Goal: Information Seeking & Learning: Learn about a topic

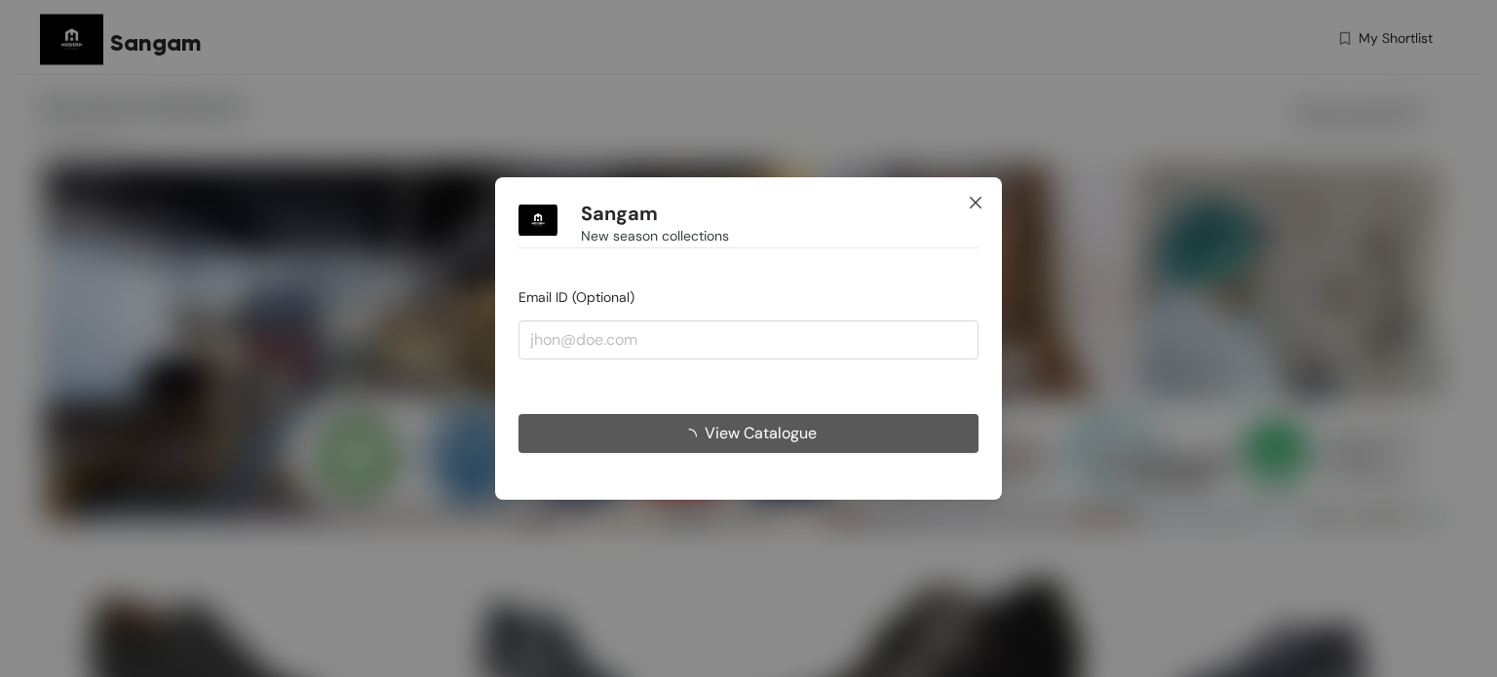
click at [974, 193] on span "Close" at bounding box center [975, 203] width 53 height 53
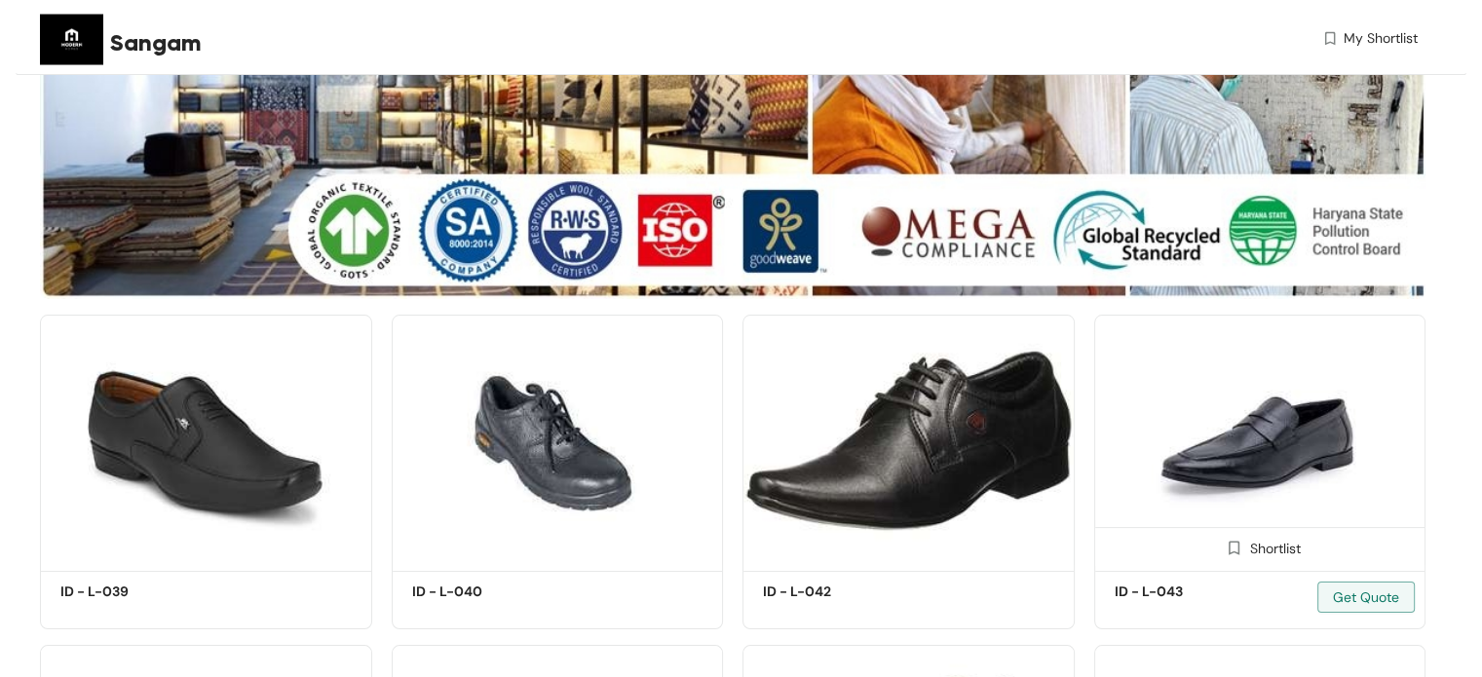
scroll to position [197, 0]
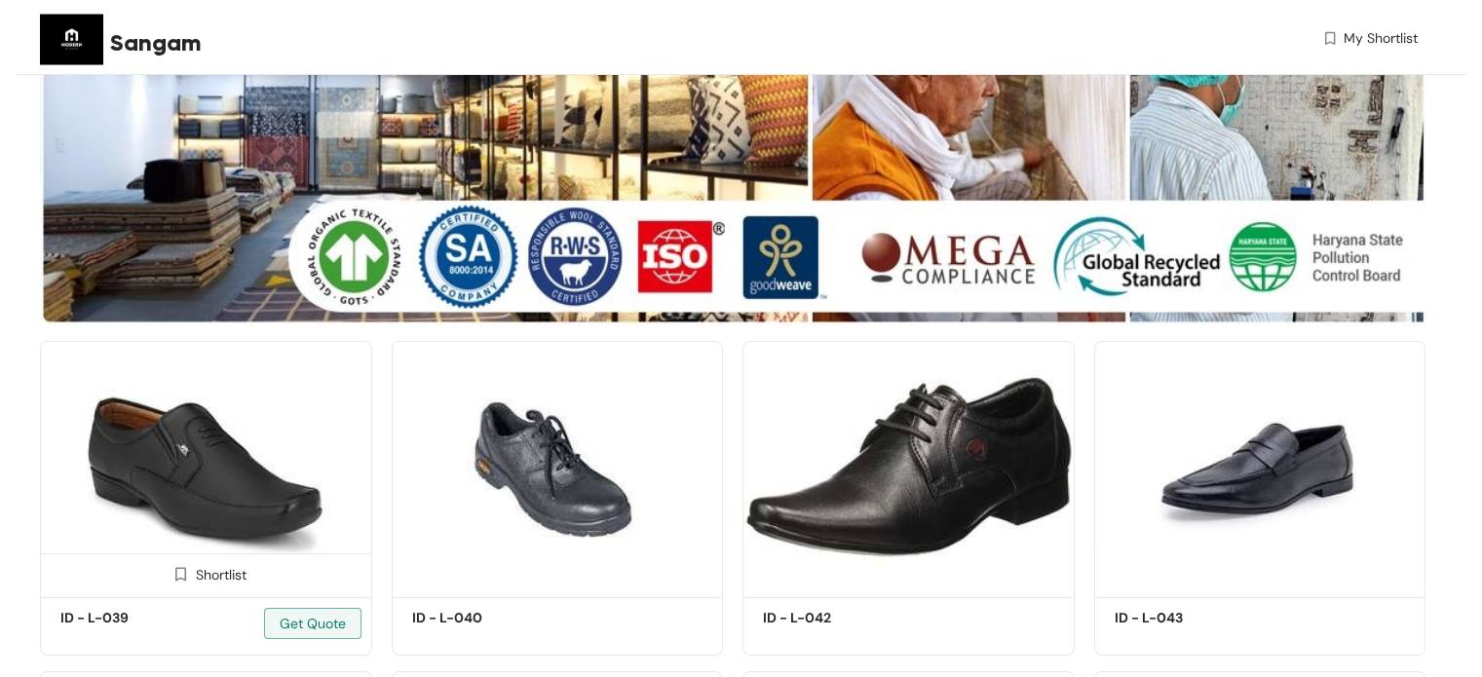
click at [219, 419] on img at bounding box center [206, 466] width 332 height 250
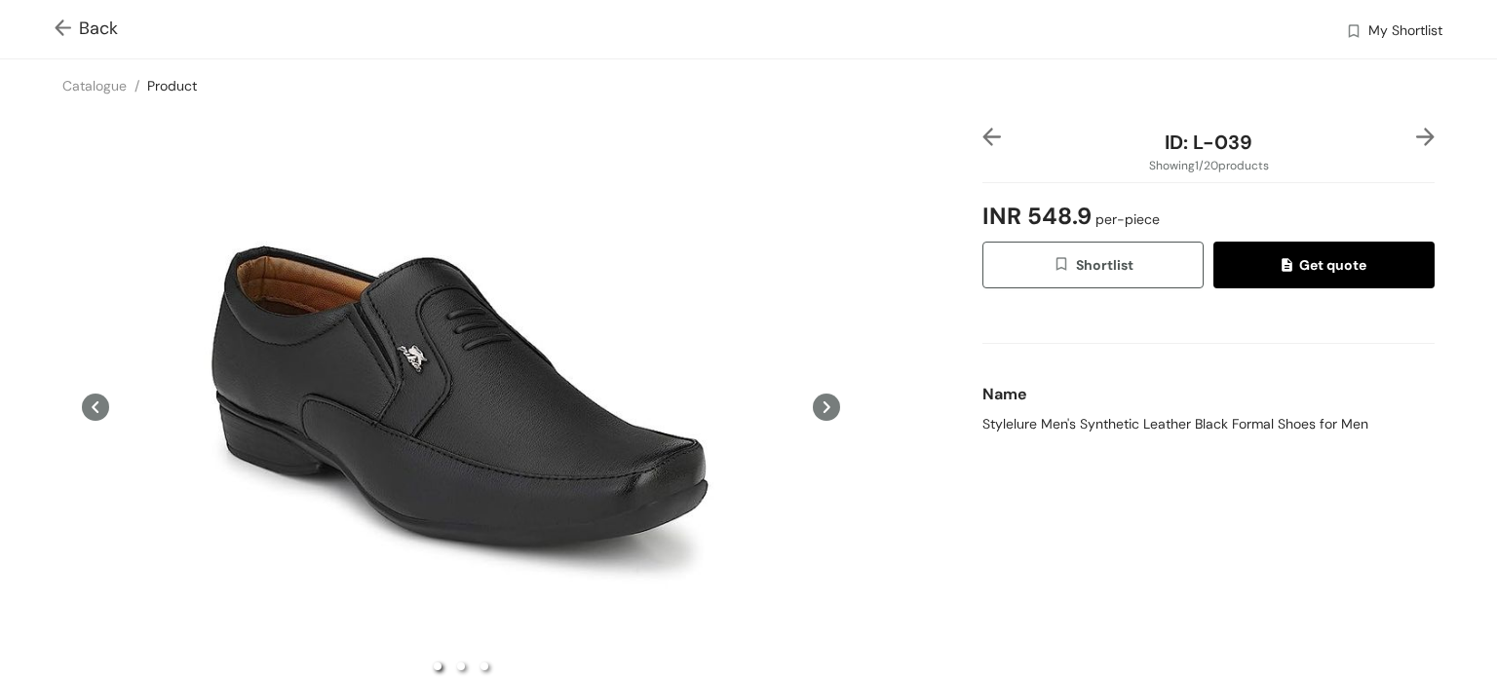
click at [1416, 135] on img at bounding box center [1425, 137] width 19 height 19
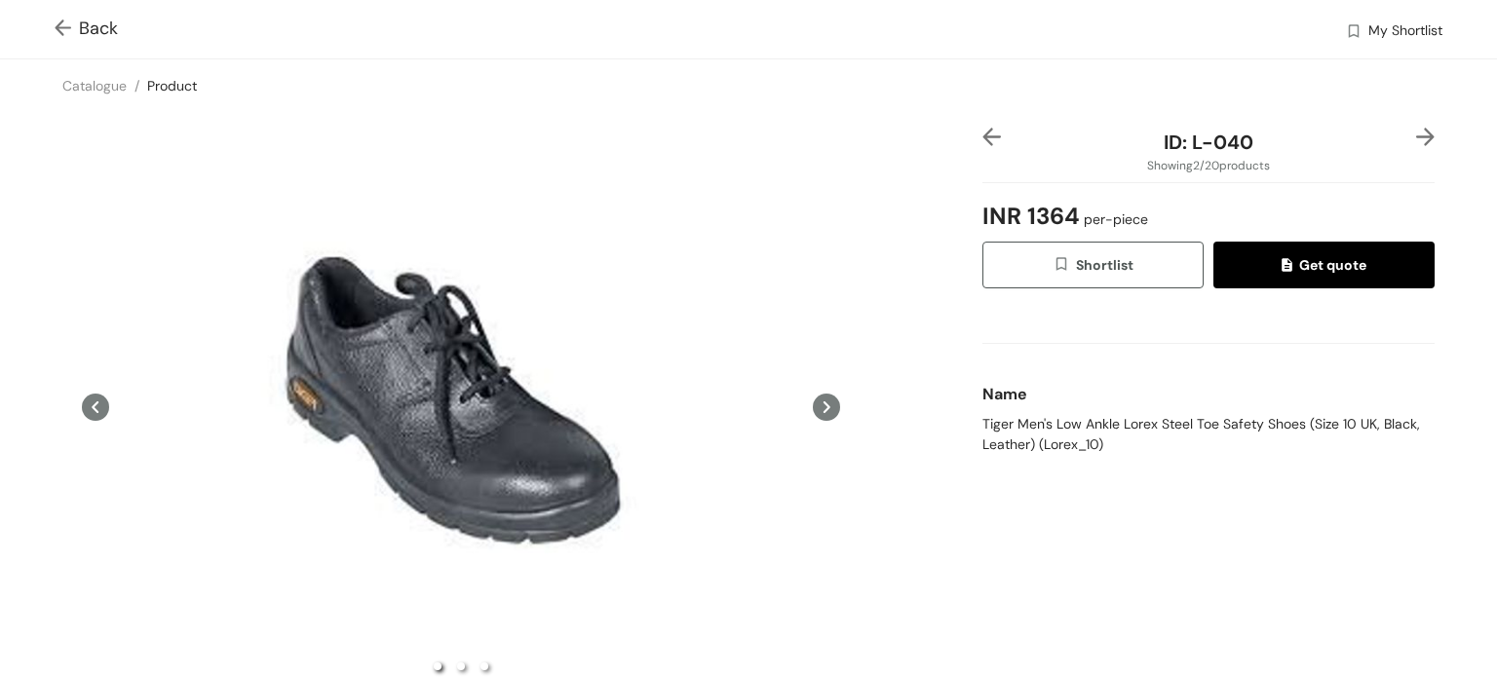
click at [979, 138] on div "ID: L-040 Showing 2 / 20 products INR 1364 per-piece Shortlist Get quote Name T…" at bounding box center [1209, 463] width 460 height 671
click at [982, 135] on img at bounding box center [991, 137] width 19 height 19
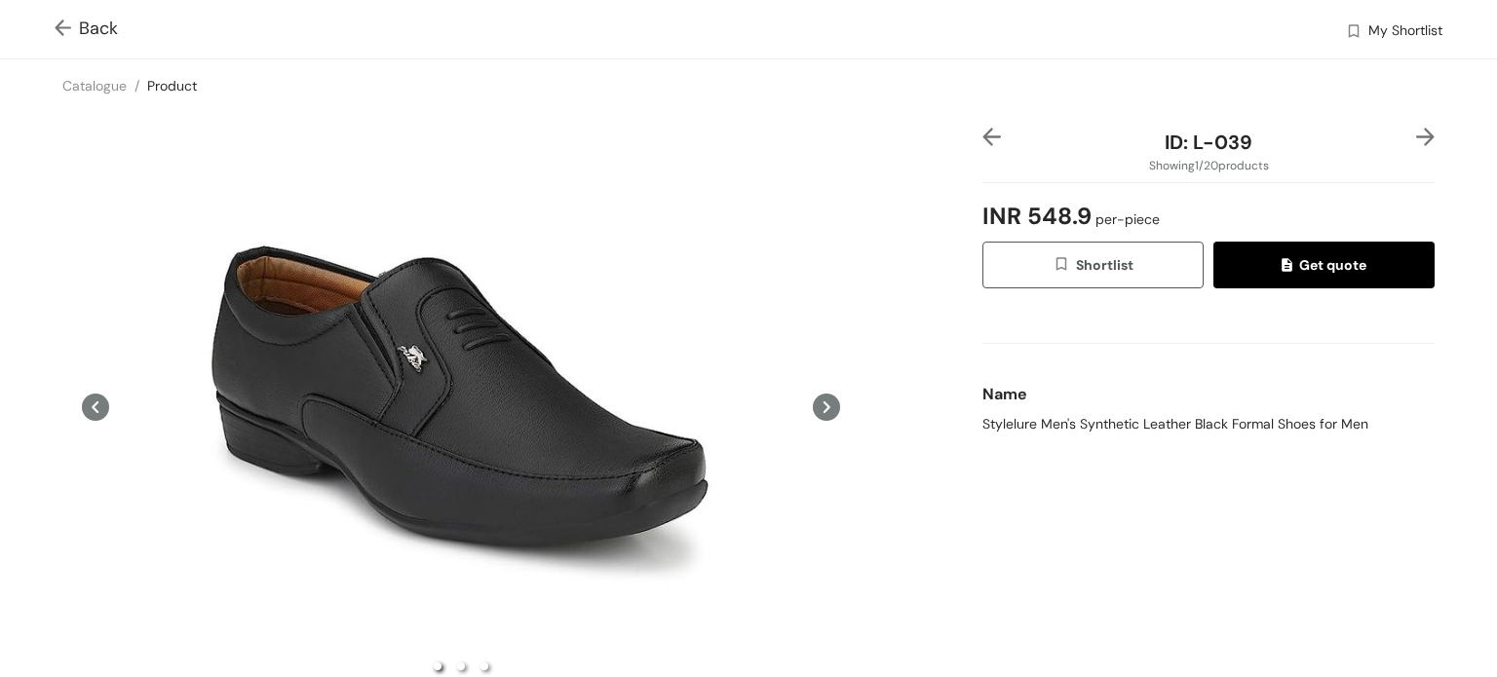
click at [1416, 135] on img at bounding box center [1425, 137] width 19 height 19
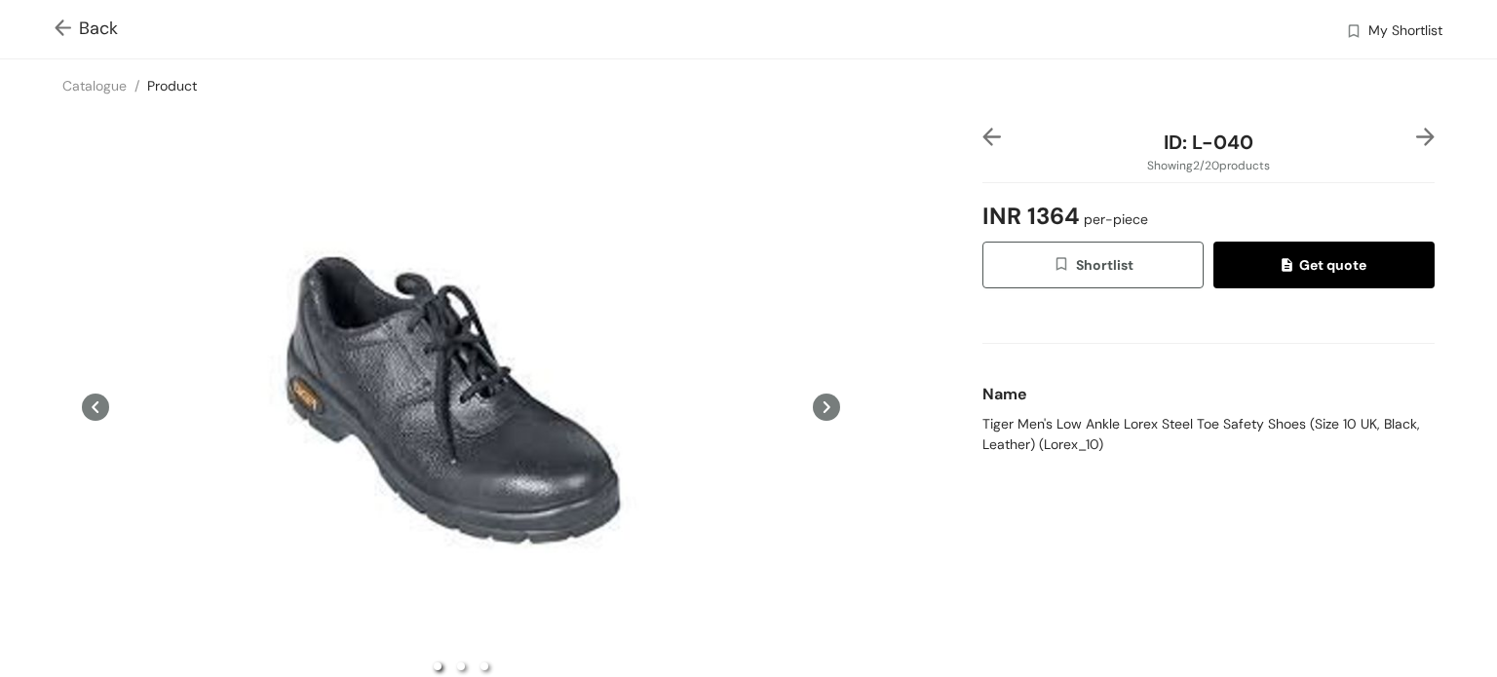
click at [1416, 135] on img at bounding box center [1425, 137] width 19 height 19
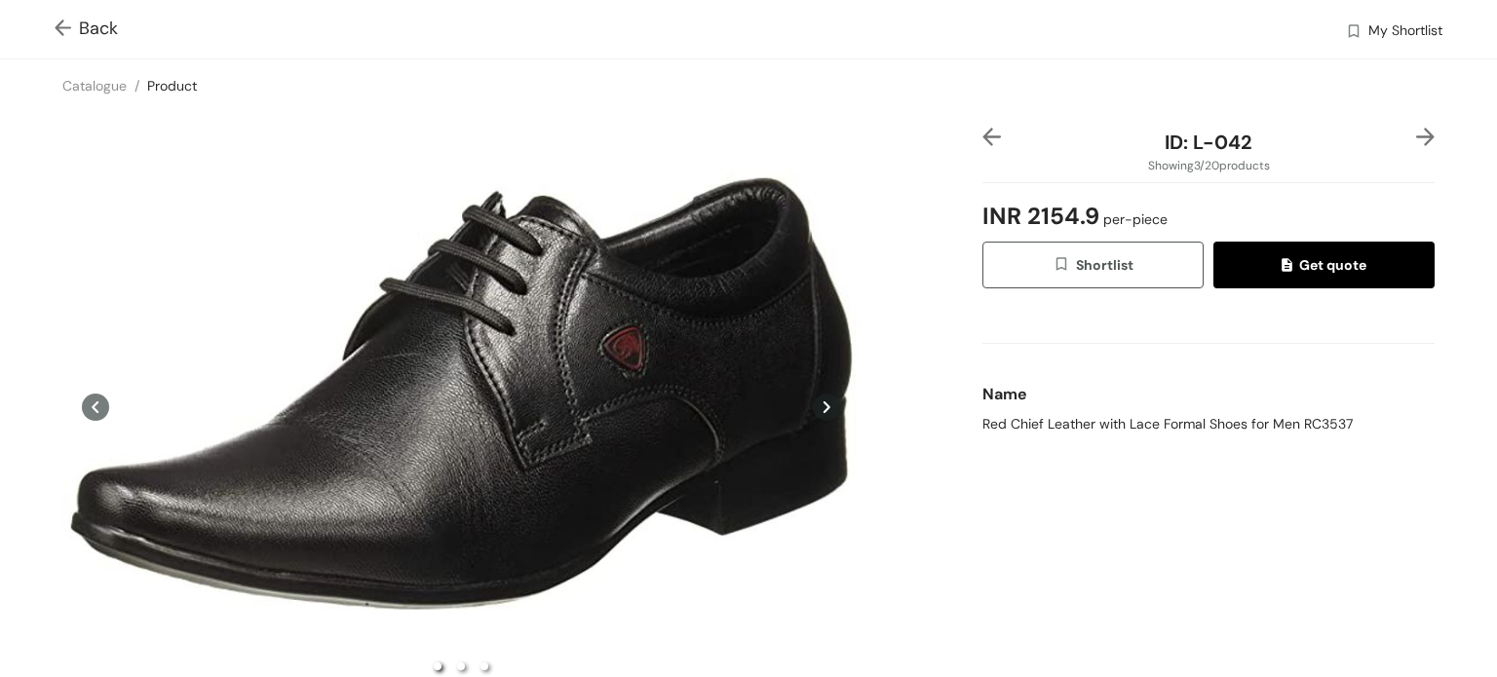
click at [1416, 135] on img at bounding box center [1425, 137] width 19 height 19
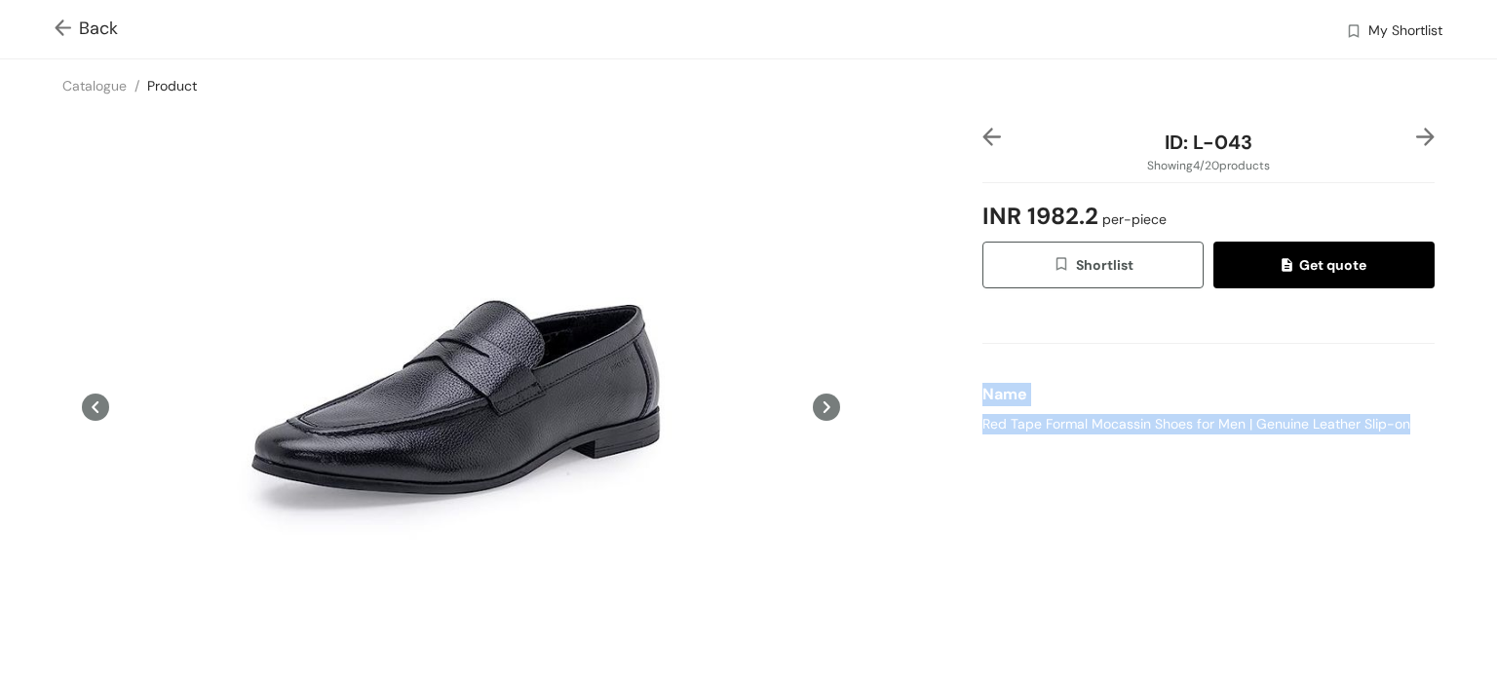
drag, startPoint x: 965, startPoint y: 389, endPoint x: 1403, endPoint y: 416, distance: 438.5
click at [1403, 416] on div "ID: L-043 Showing 4 / 20 products INR 1982.2 per-piece Shortlist Get quote Name…" at bounding box center [748, 463] width 1505 height 702
click at [1364, 499] on div "ID: L-043 Showing 4 / 20 products INR 1982.2 per-piece Shortlist Get quote Name…" at bounding box center [1209, 463] width 460 height 671
click at [982, 140] on img at bounding box center [991, 137] width 19 height 19
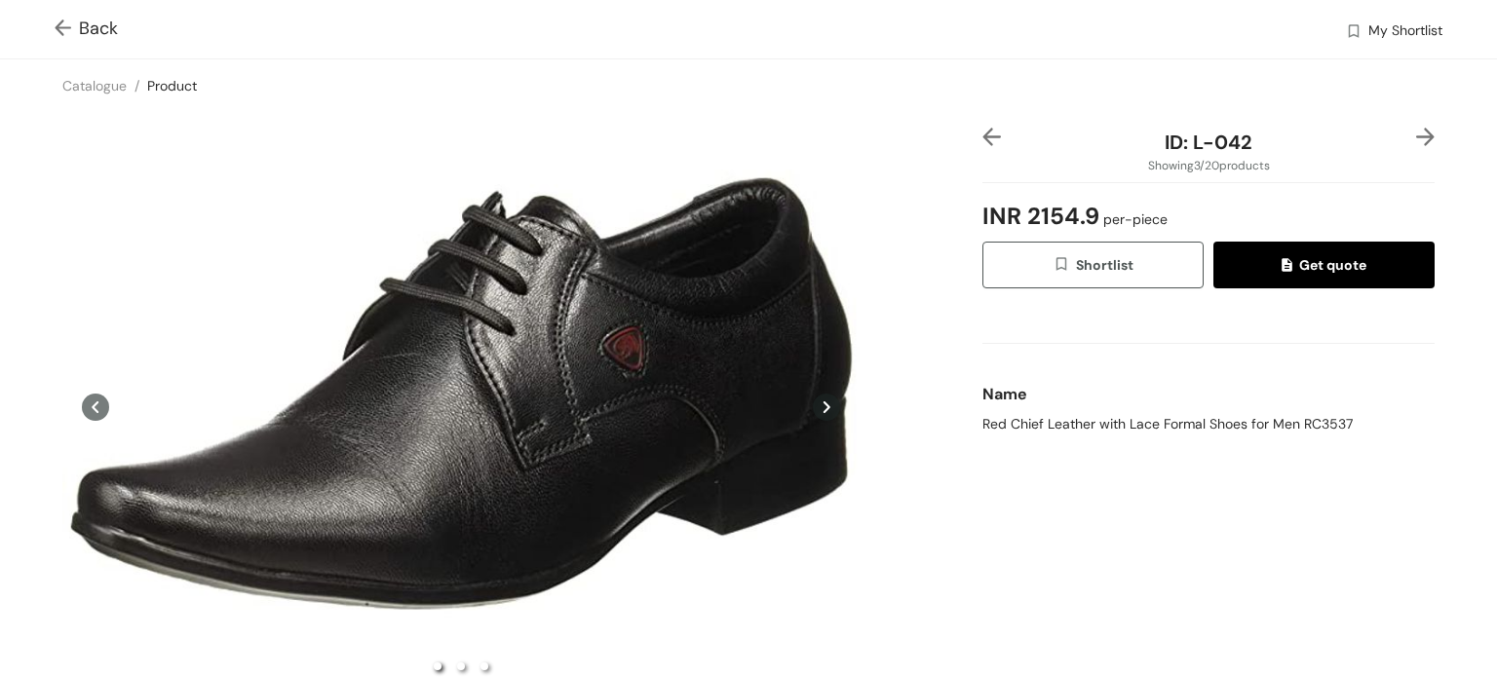
click at [1416, 143] on img at bounding box center [1425, 137] width 19 height 19
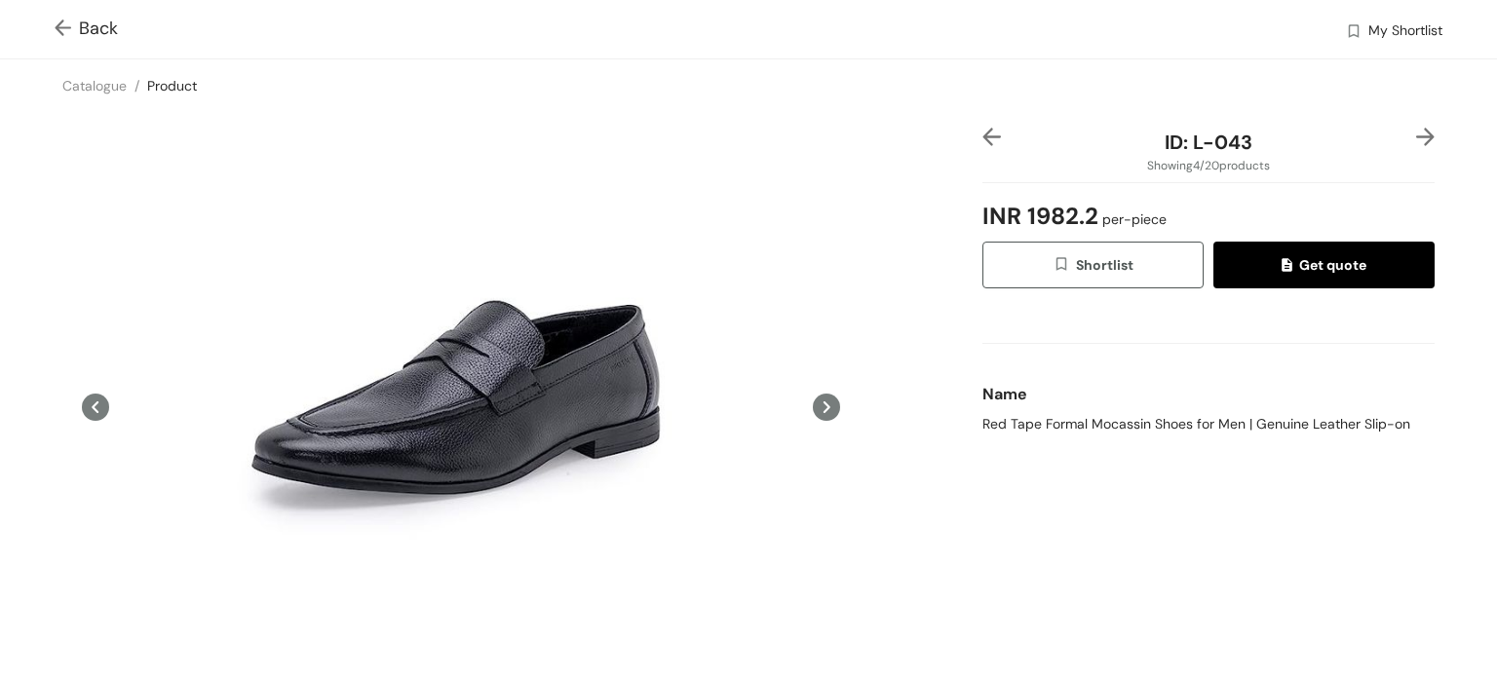
click at [1416, 139] on img at bounding box center [1425, 137] width 19 height 19
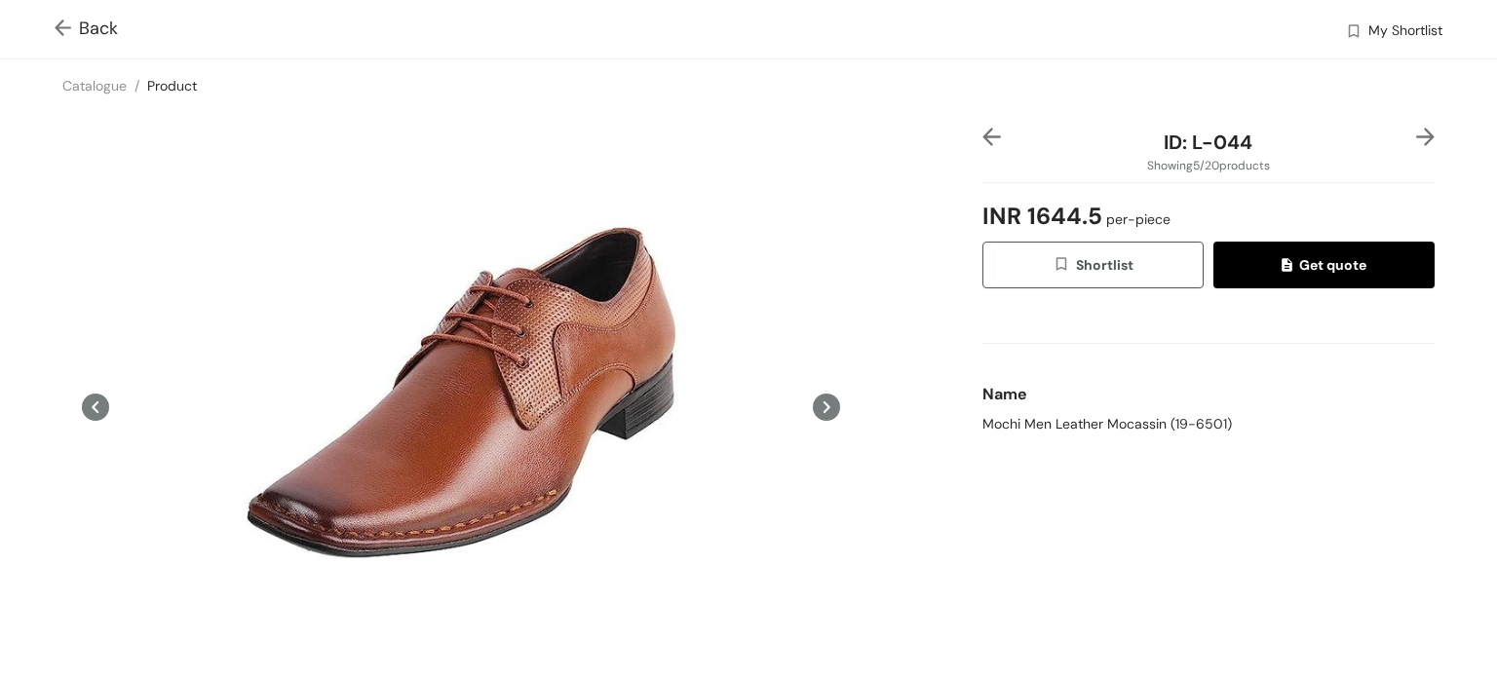
click at [1416, 139] on img at bounding box center [1425, 137] width 19 height 19
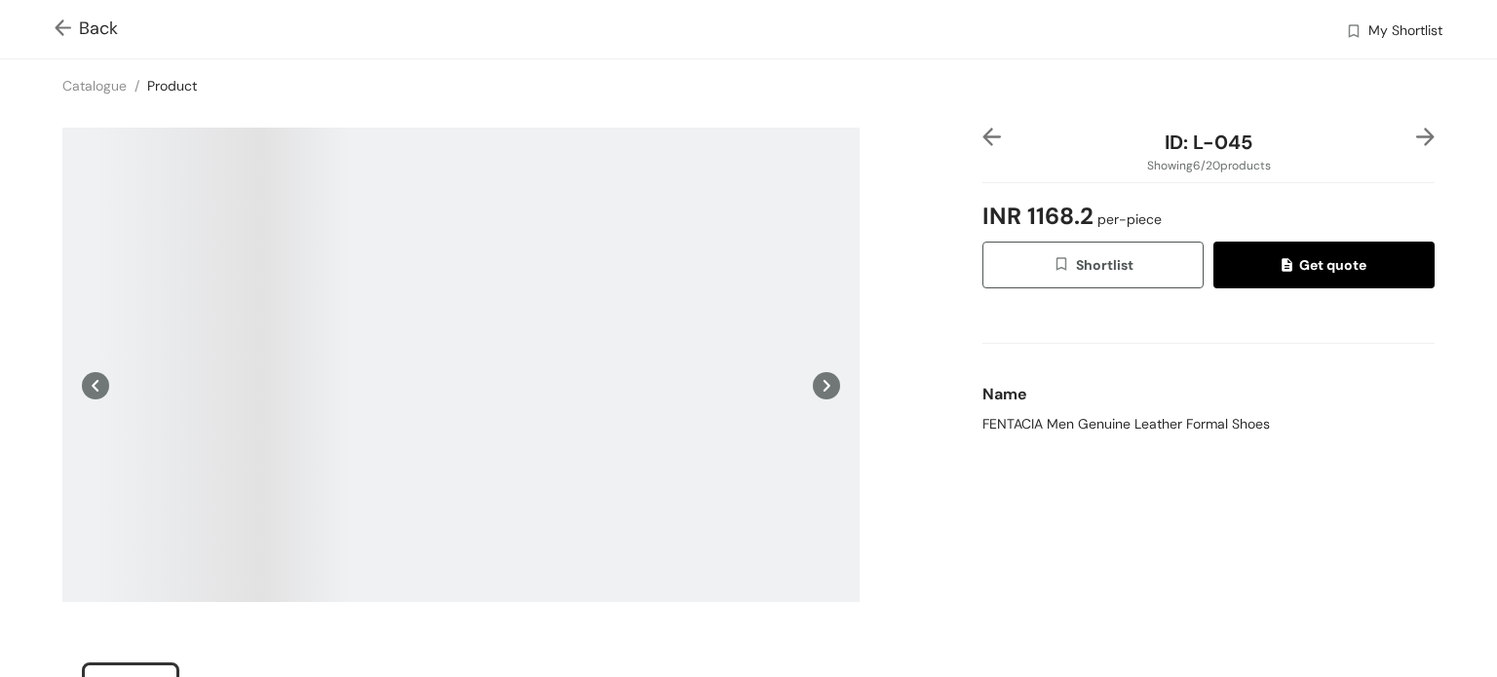
click at [1416, 139] on img at bounding box center [1425, 137] width 19 height 19
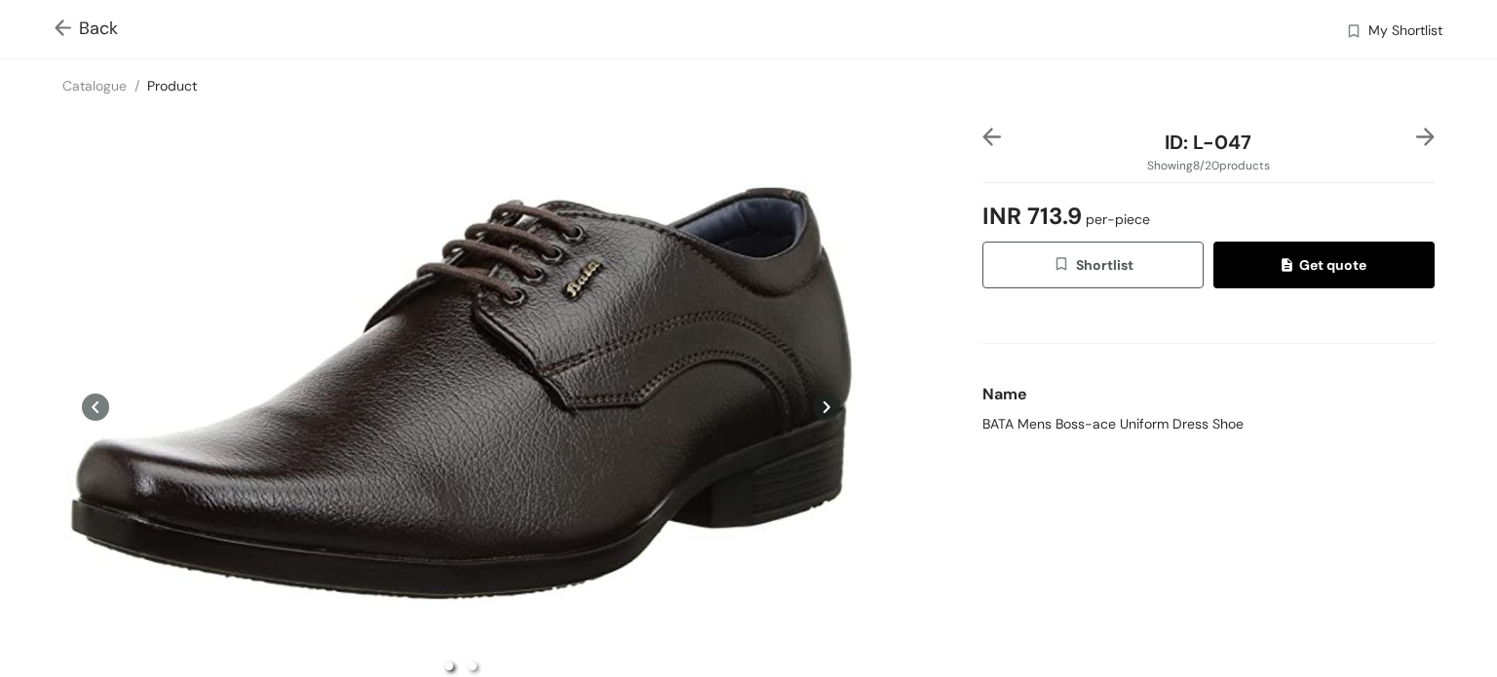
click at [1416, 139] on img at bounding box center [1425, 137] width 19 height 19
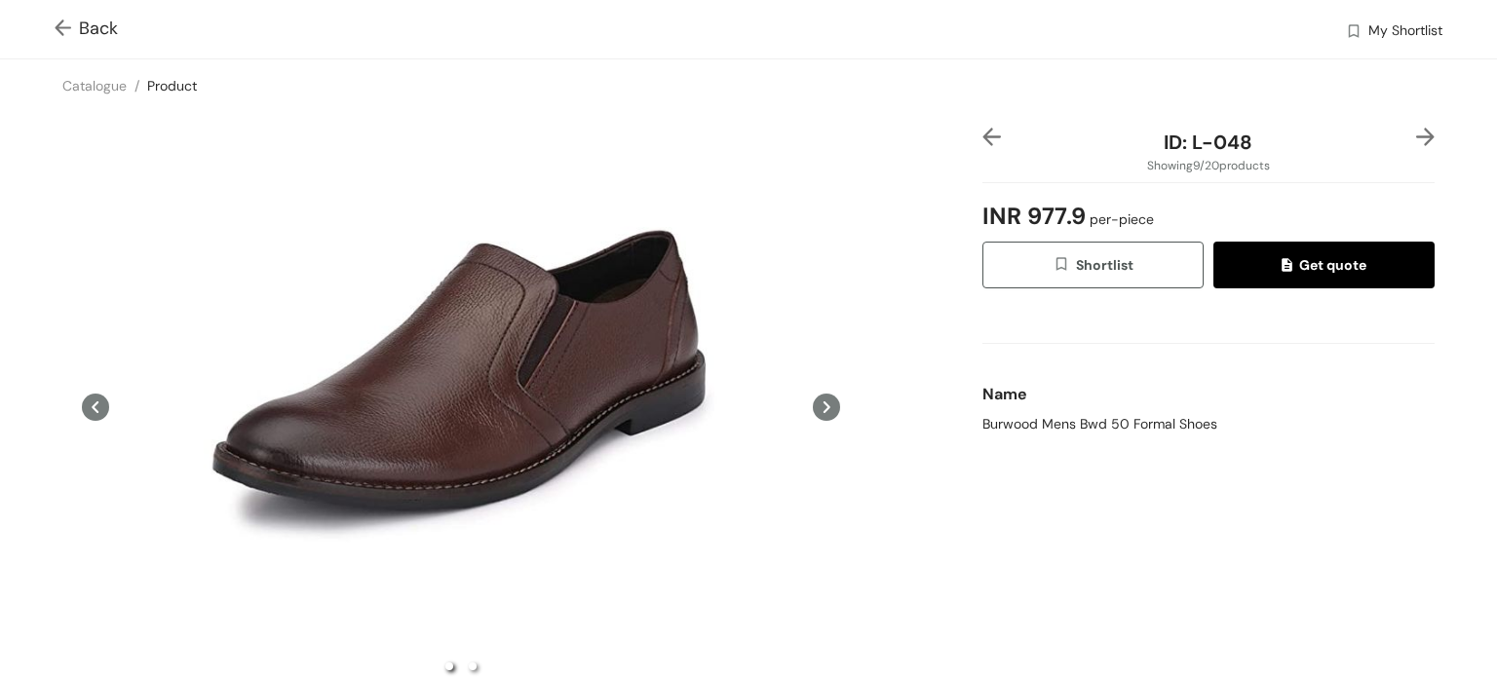
click at [1416, 139] on img at bounding box center [1425, 137] width 19 height 19
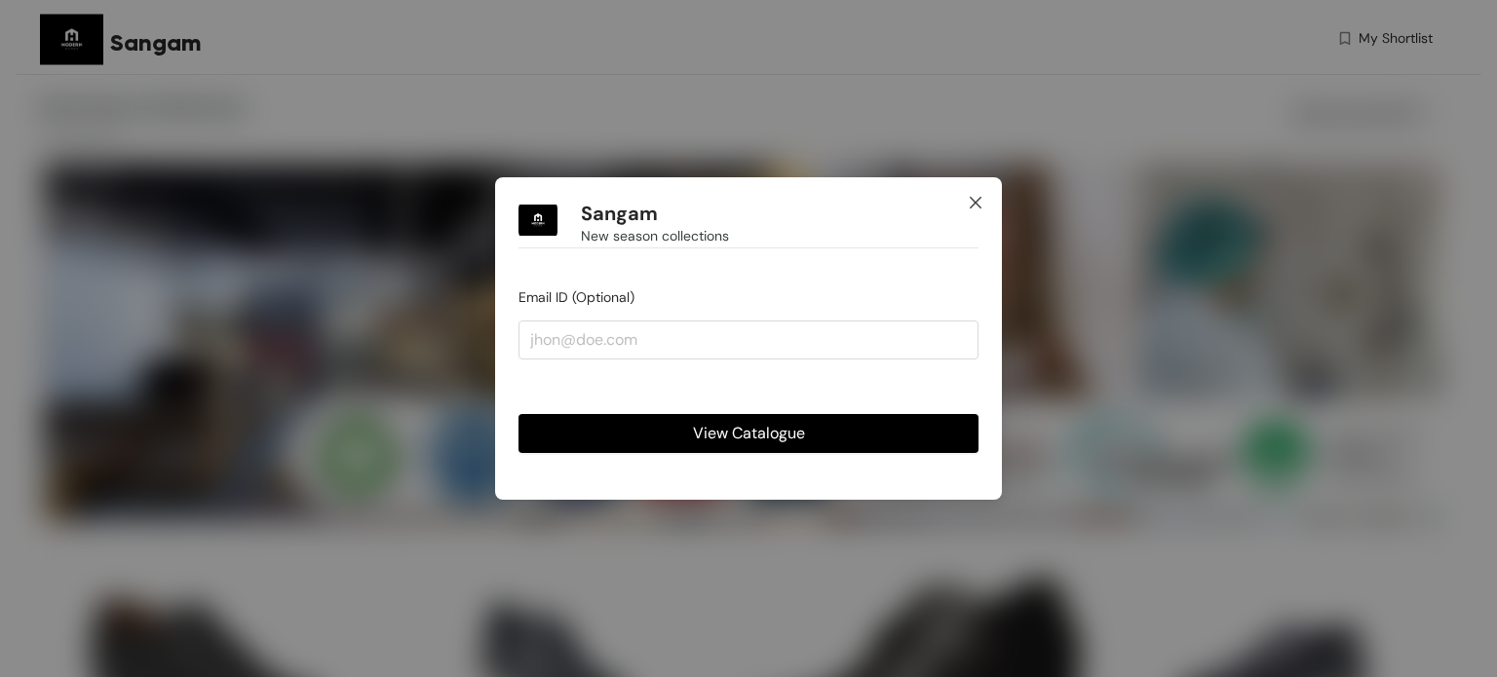
click at [976, 201] on icon "close" at bounding box center [976, 203] width 16 height 16
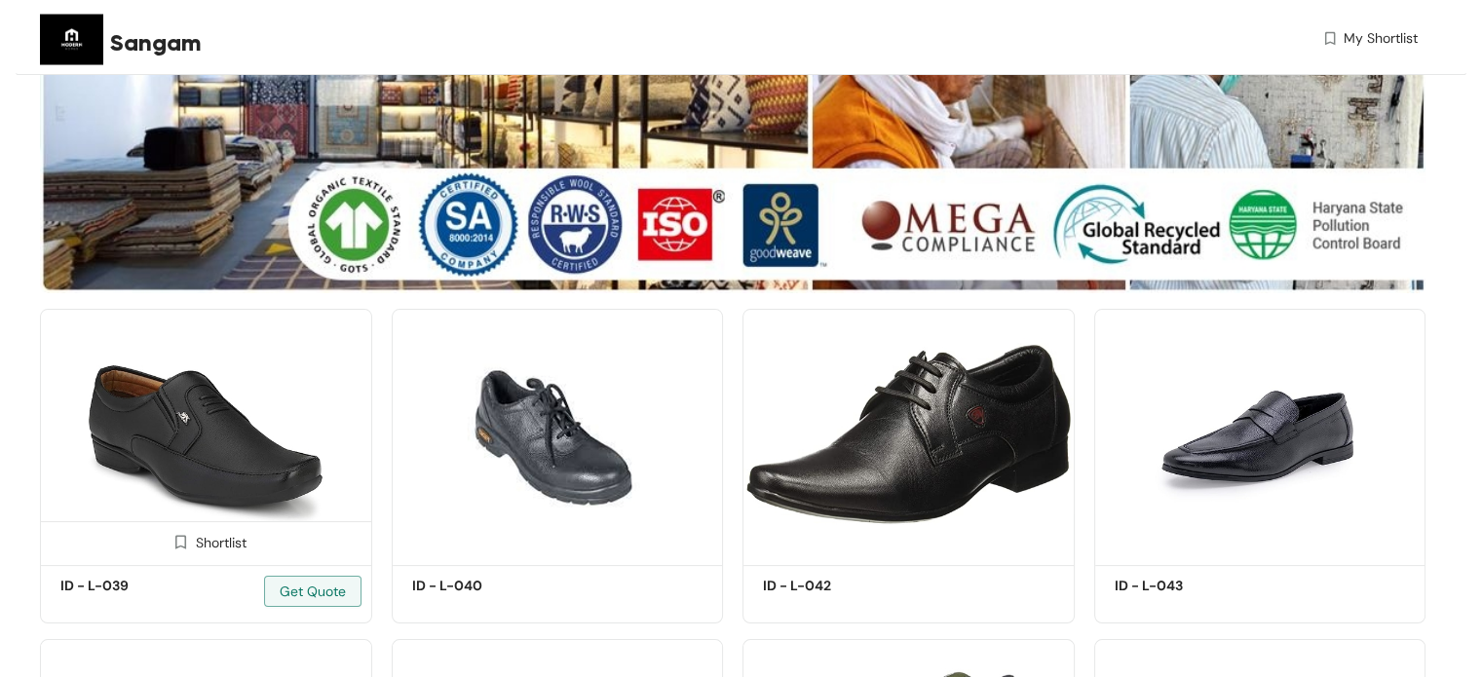
scroll to position [390, 0]
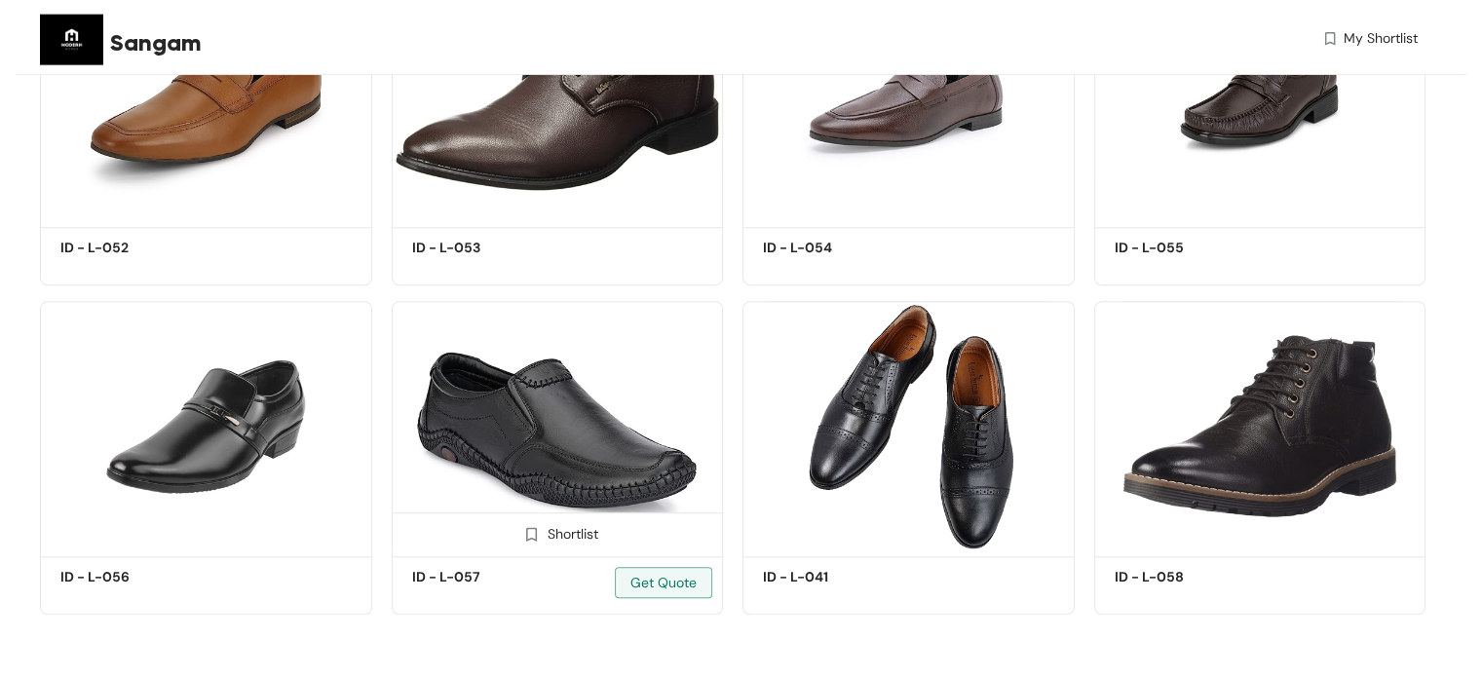
scroll to position [1561, 0]
click at [860, 391] on img at bounding box center [909, 426] width 332 height 250
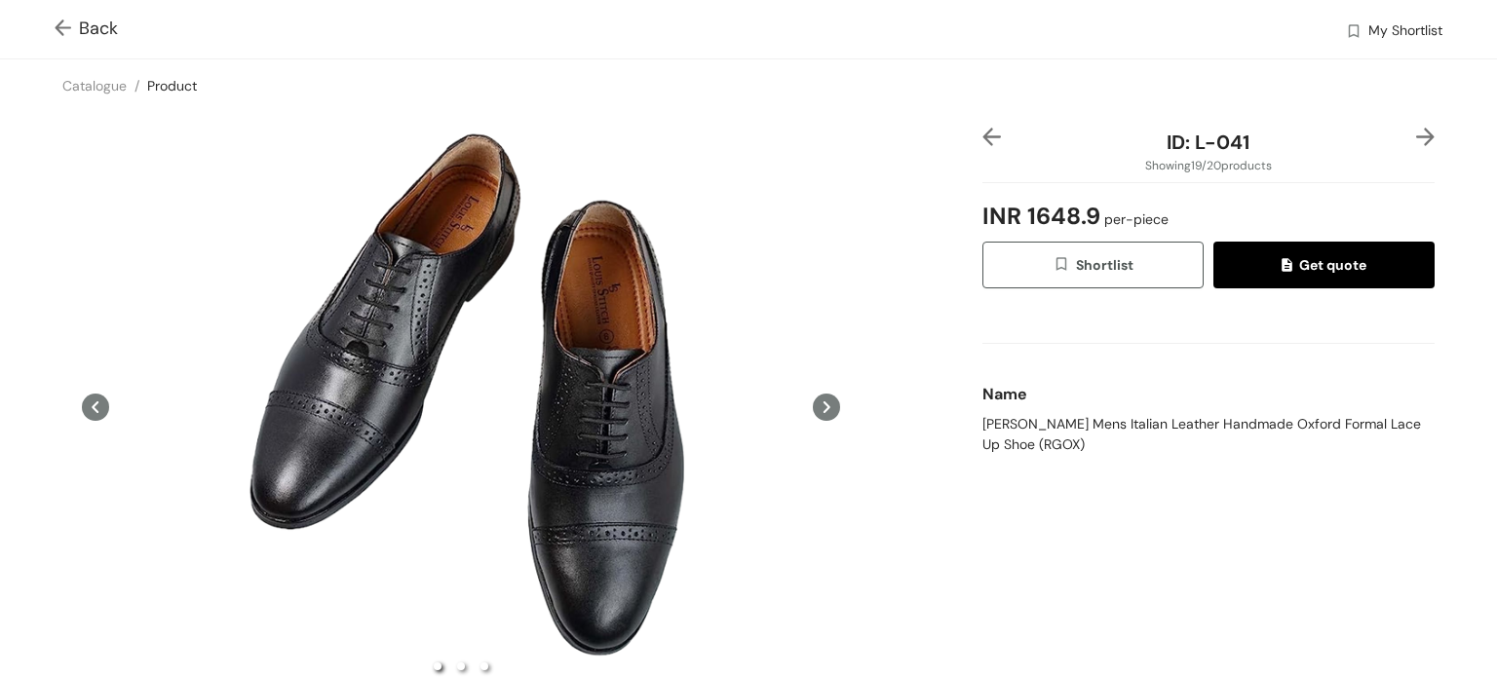
click at [0, 198] on div "ID: L-041 Showing 19 / 20 products INR 1648.9 per-piece Shortlist Get quote Nam…" at bounding box center [748, 463] width 1505 height 702
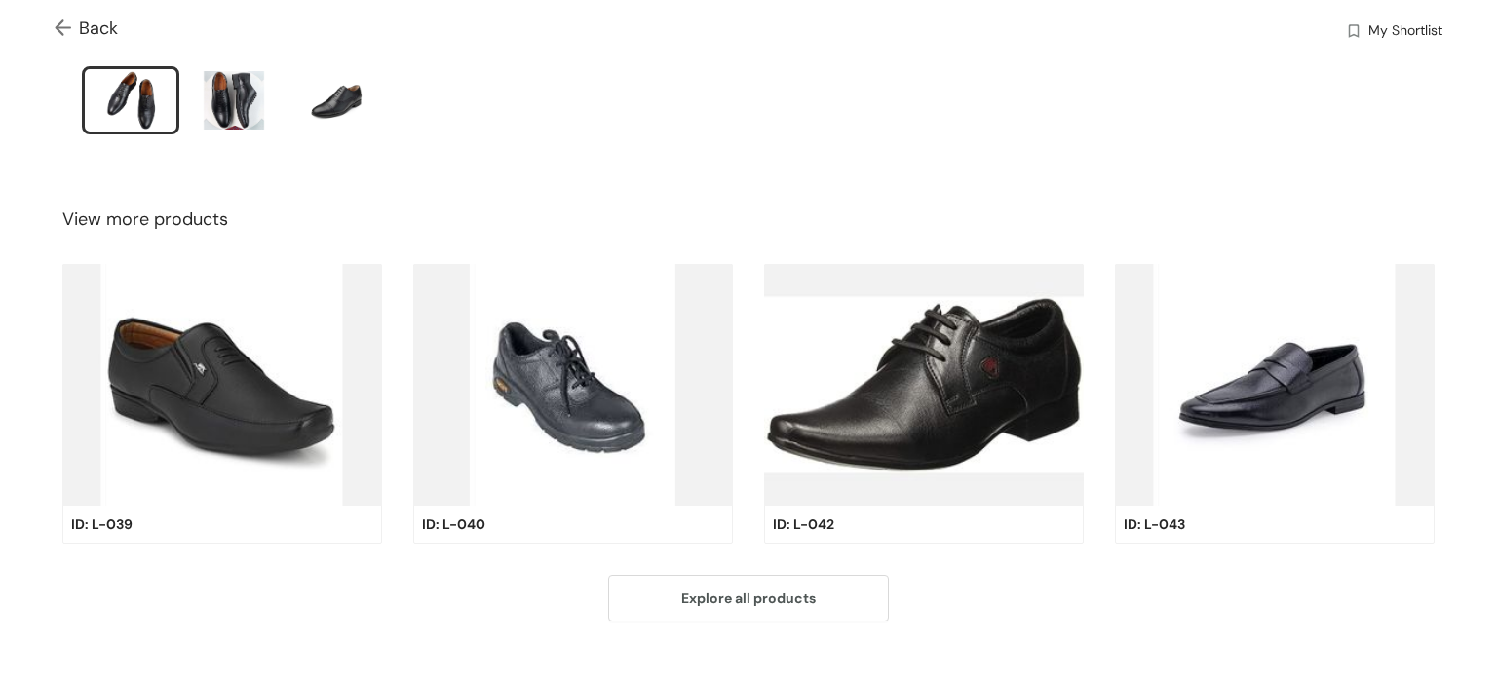
scroll to position [667, 0]
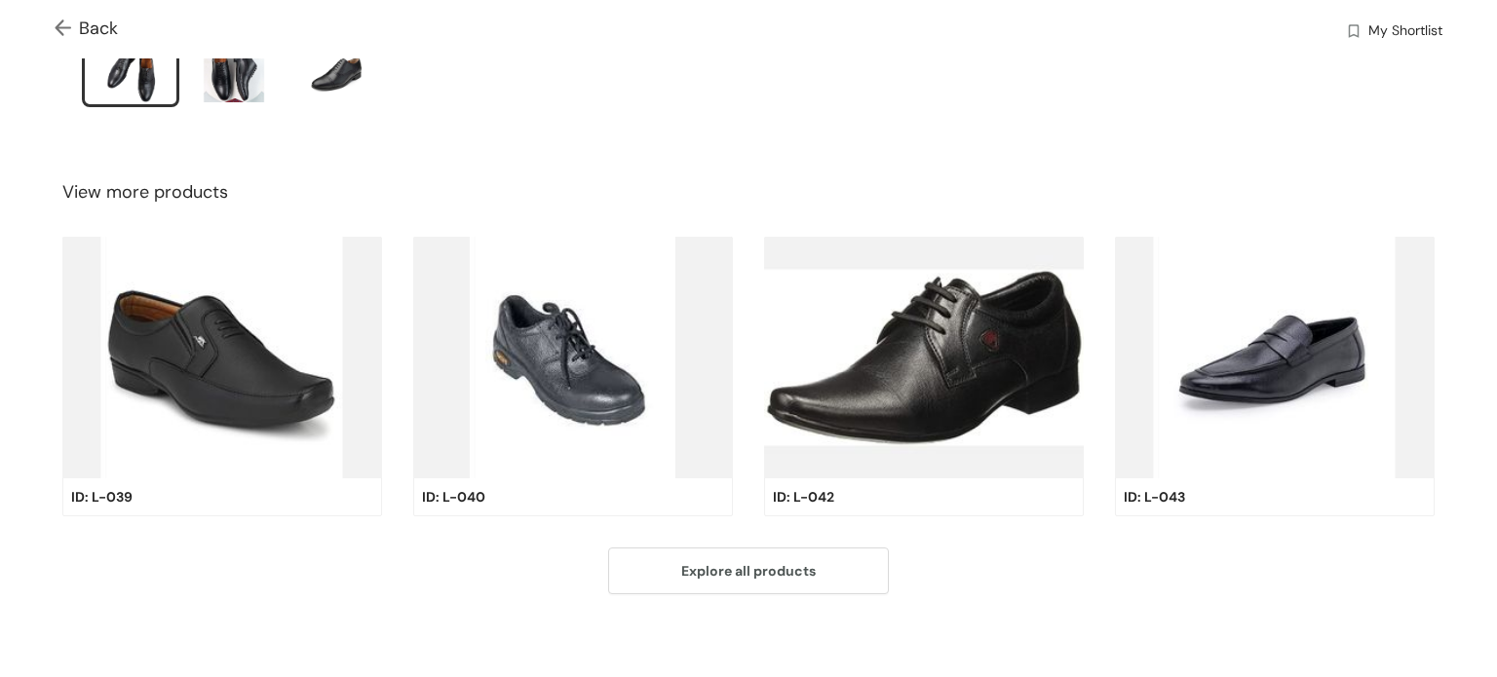
click at [0, 323] on div "Back My Shortlist Catalogue / Product / ID: L-041 Showing 19 / 20 products INR …" at bounding box center [748, 10] width 1497 height 1355
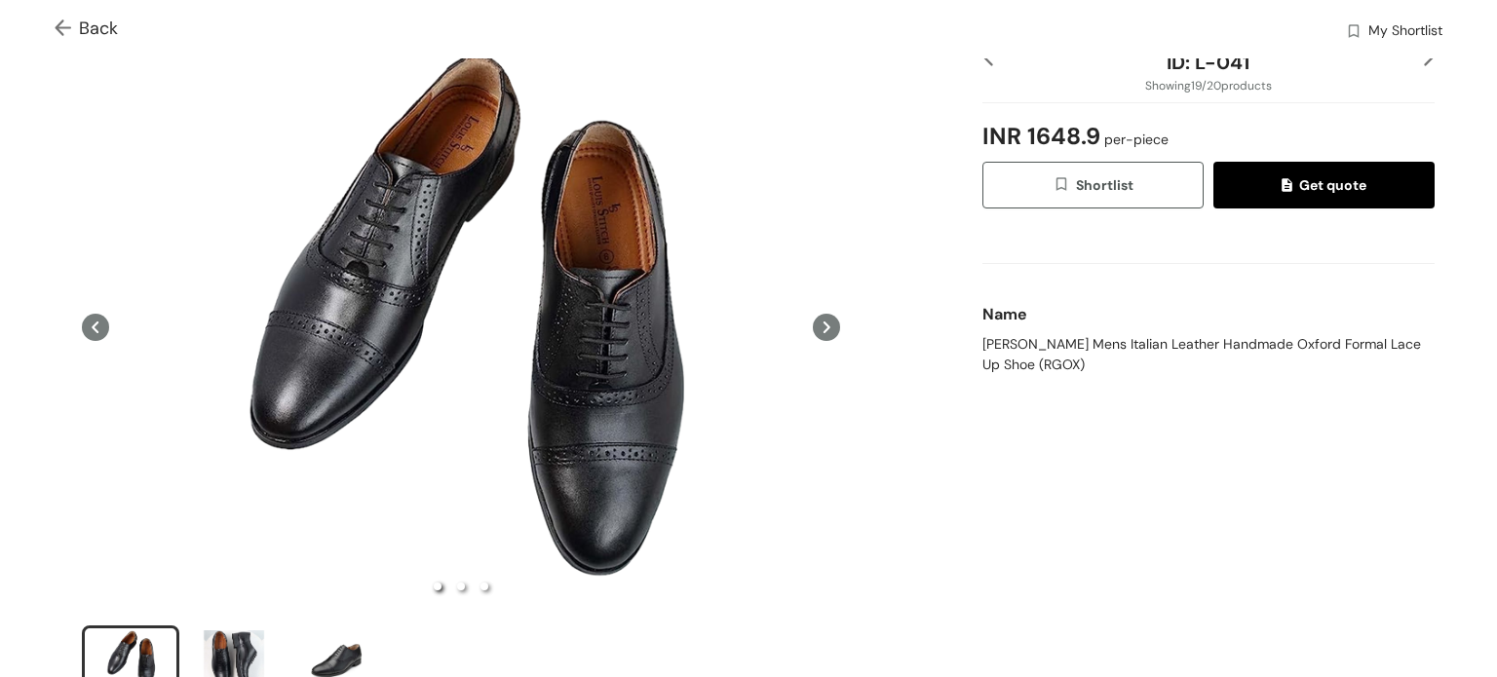
scroll to position [0, 0]
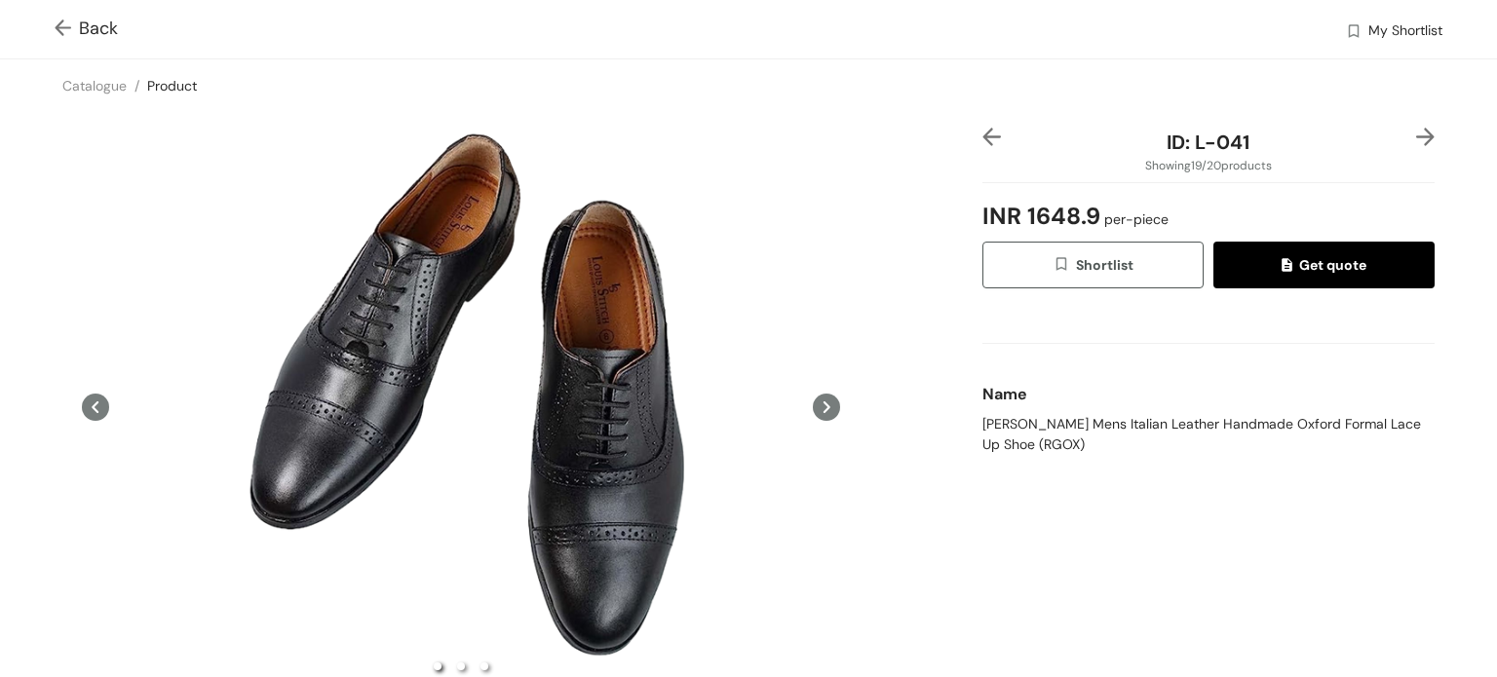
click at [88, 20] on span "Back" at bounding box center [86, 29] width 63 height 26
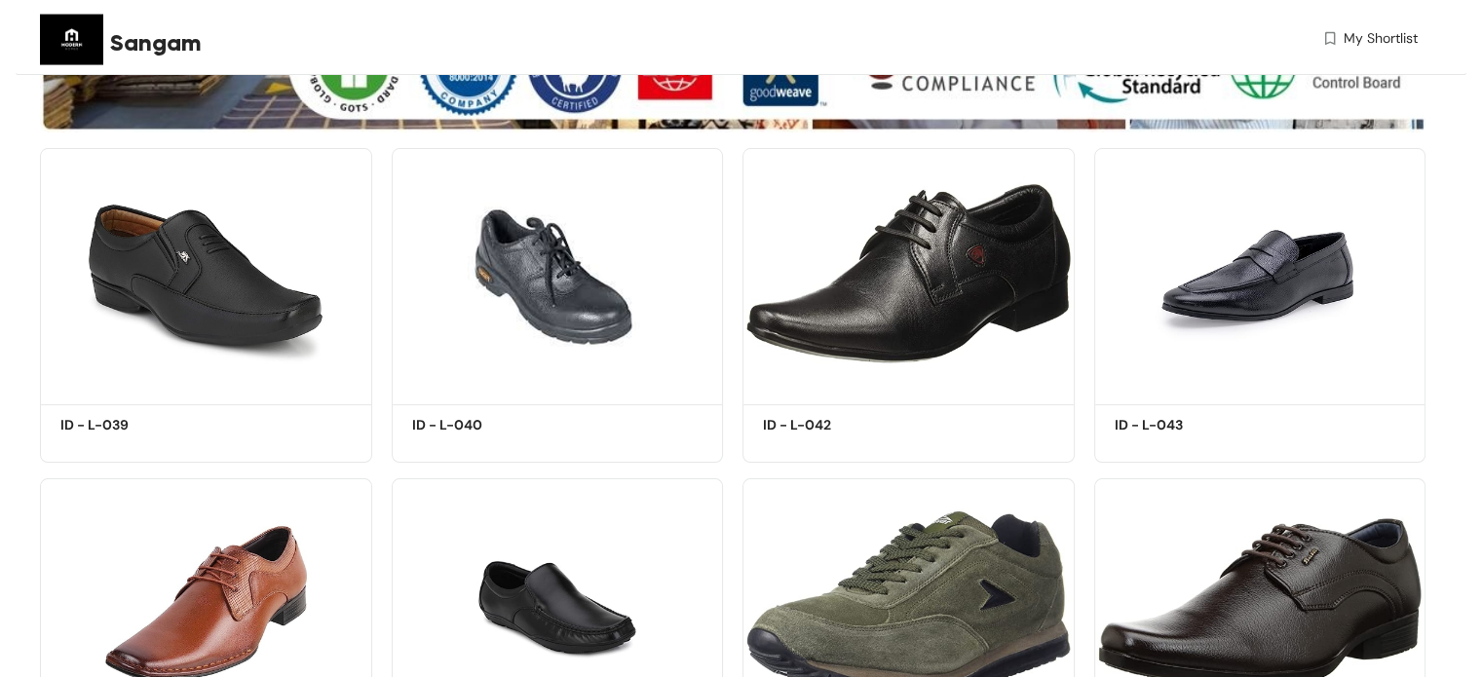
scroll to position [682, 0]
